Goal: Task Accomplishment & Management: Manage account settings

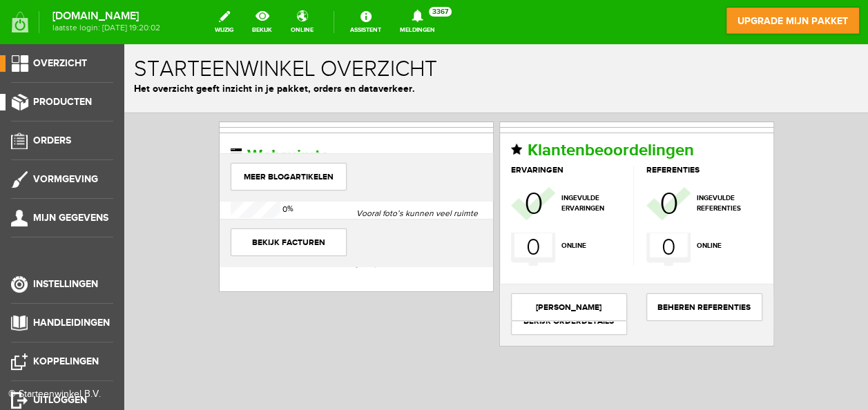
click at [57, 96] on span "Producten" at bounding box center [62, 102] width 59 height 12
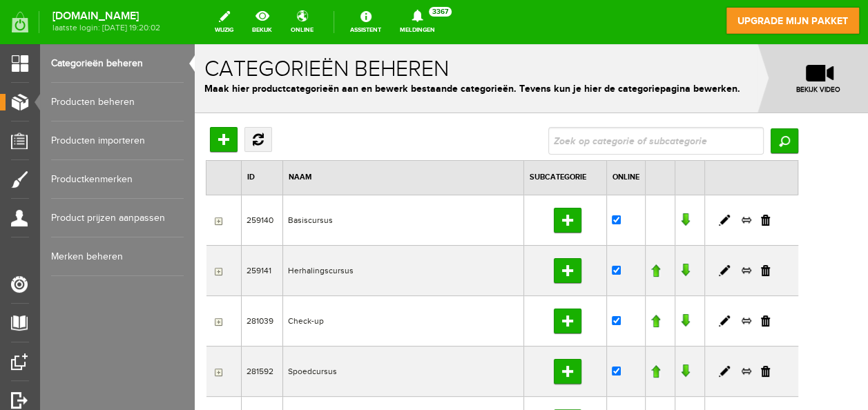
click at [103, 97] on link "Producten beheren" at bounding box center [117, 102] width 133 height 39
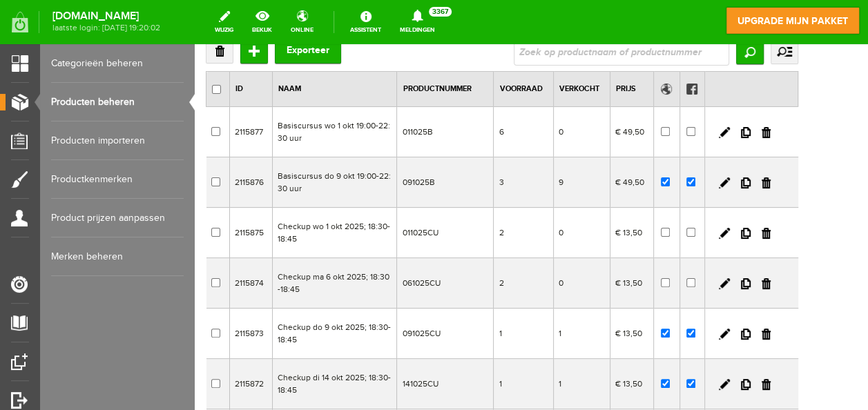
scroll to position [90, 0]
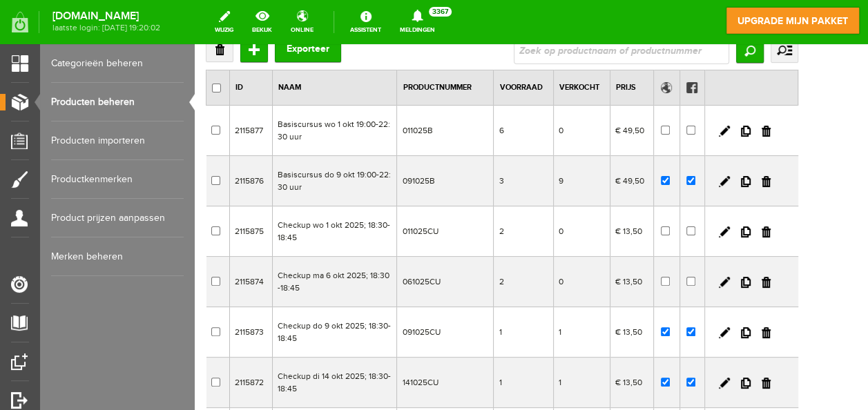
click at [670, 330] on input "checkbox" at bounding box center [665, 331] width 9 height 9
checkbox input "false"
click at [696, 330] on input "checkbox" at bounding box center [691, 331] width 9 height 9
checkbox input "false"
click at [670, 327] on input "checkbox" at bounding box center [665, 331] width 9 height 9
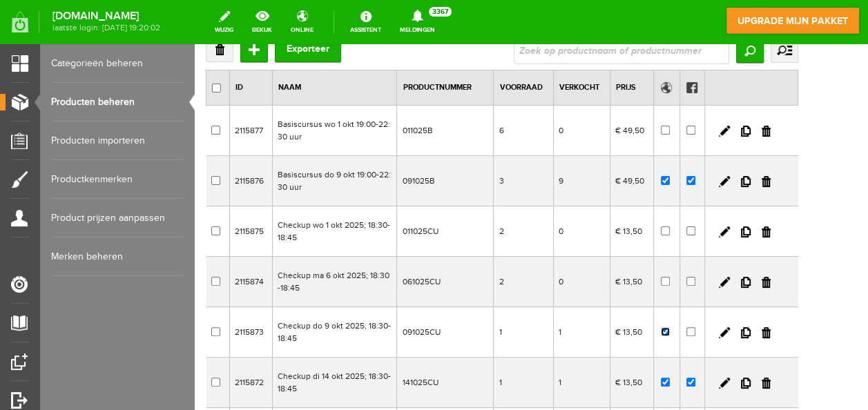
checkbox input "false"
click at [696, 182] on input "checkbox" at bounding box center [691, 180] width 9 height 9
checkbox input "false"
click at [670, 178] on input "checkbox" at bounding box center [665, 180] width 9 height 9
checkbox input "false"
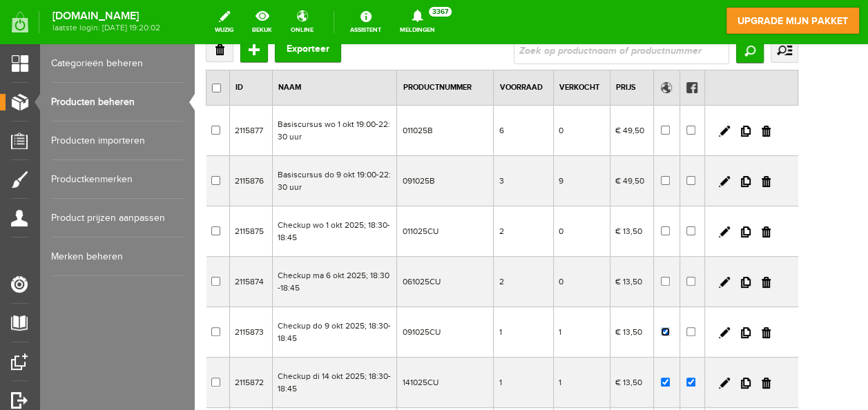
click at [670, 329] on input "checkbox" at bounding box center [665, 331] width 9 height 9
checkbox input "false"
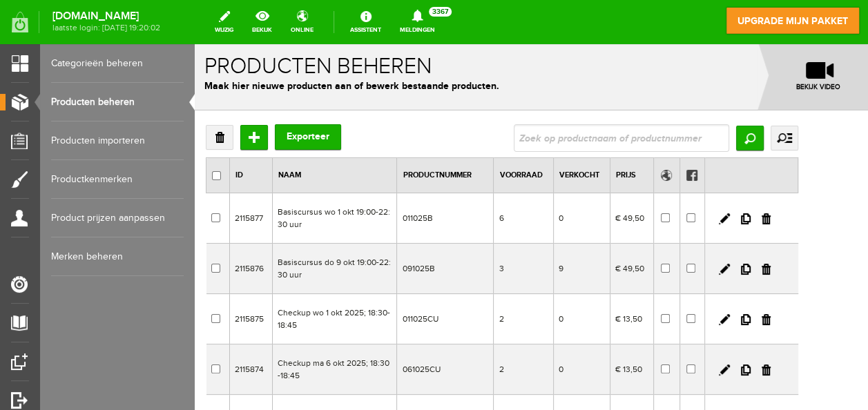
scroll to position [0, 0]
